Goal: Information Seeking & Learning: Learn about a topic

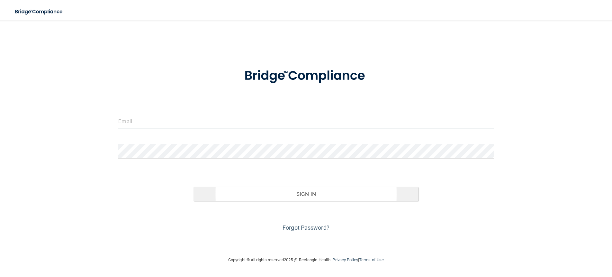
type input "[PERSON_NAME][EMAIL_ADDRESS][DOMAIN_NAME]"
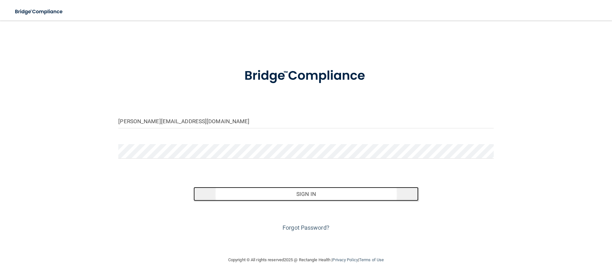
click at [316, 193] on button "Sign In" at bounding box center [306, 194] width 225 height 14
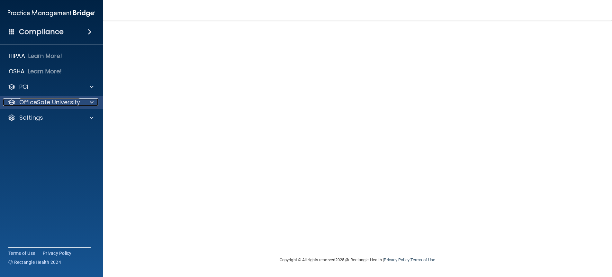
click at [91, 101] on span at bounding box center [92, 102] width 4 height 8
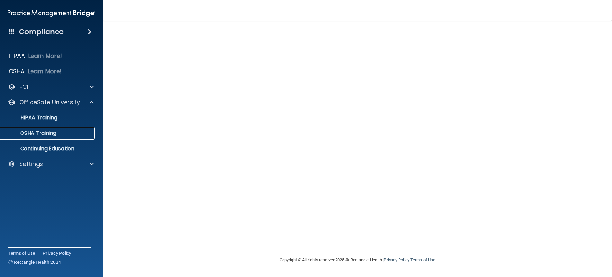
click at [69, 132] on div "OSHA Training" at bounding box center [48, 133] width 88 height 6
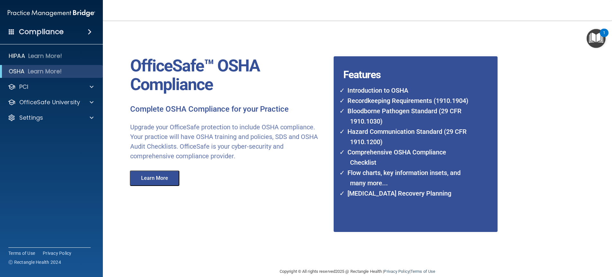
scroll to position [10, 0]
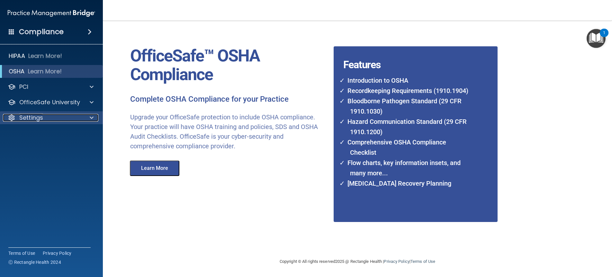
click at [92, 116] on span at bounding box center [92, 118] width 4 height 8
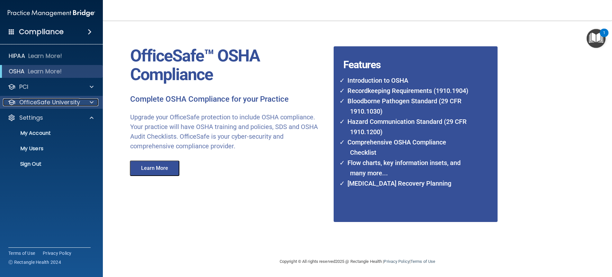
click at [93, 99] on span at bounding box center [92, 102] width 4 height 8
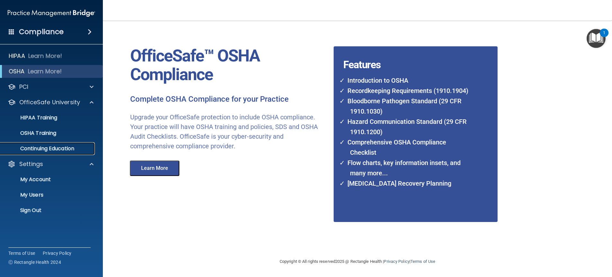
click at [54, 149] on p "Continuing Education" at bounding box center [48, 148] width 88 height 6
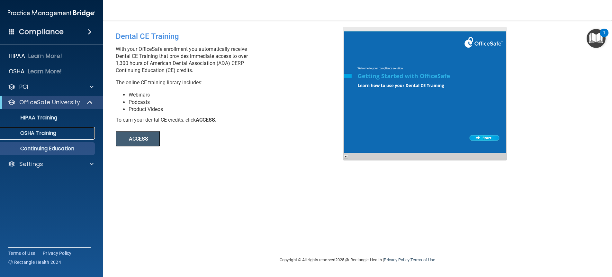
click at [45, 134] on p "OSHA Training" at bounding box center [30, 133] width 52 height 6
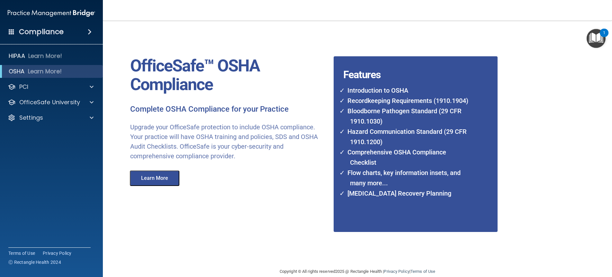
click at [151, 177] on button "Learn More" at bounding box center [155, 177] width 50 height 15
